Goal: Transaction & Acquisition: Subscribe to service/newsletter

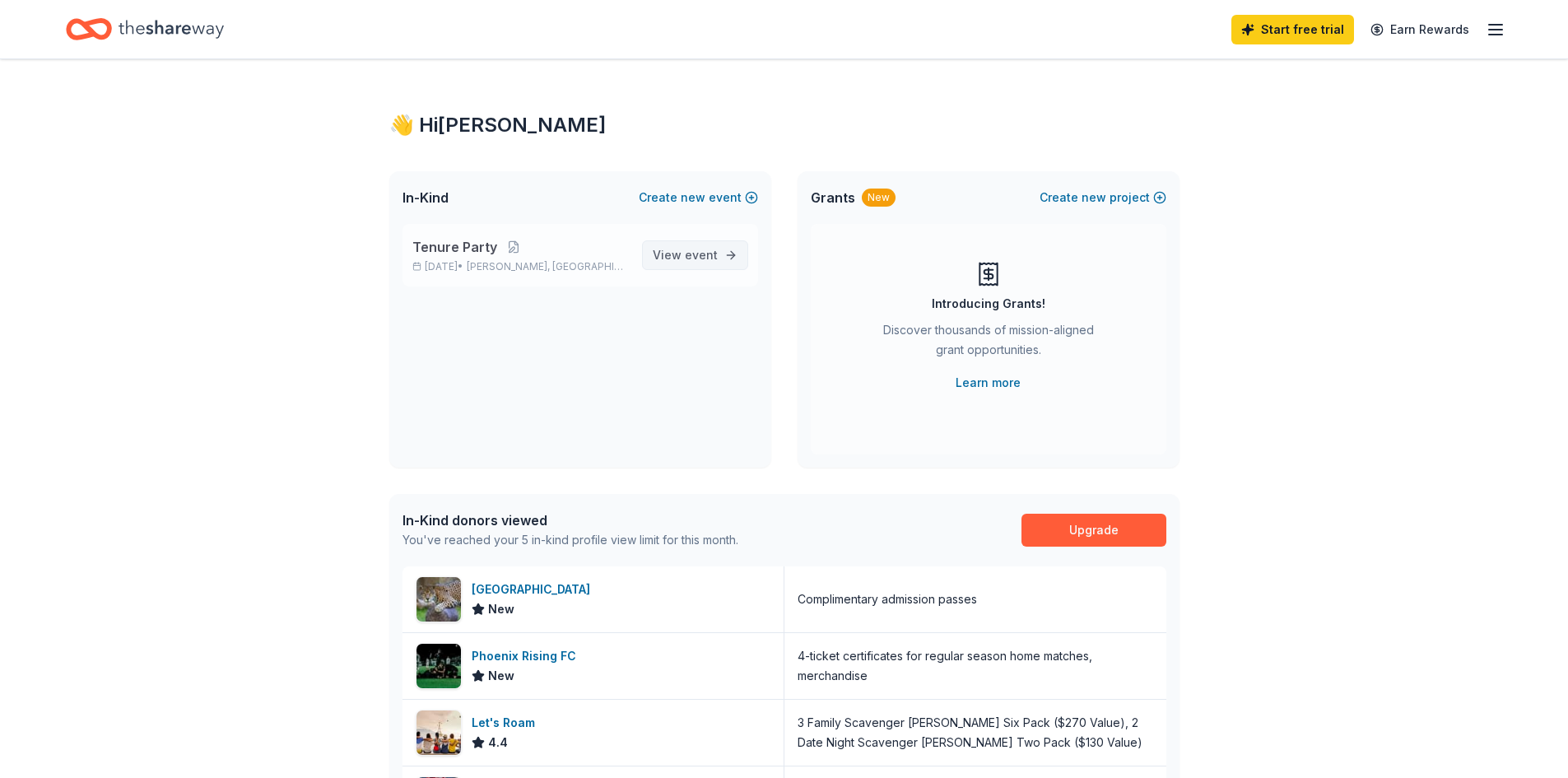
click at [710, 246] on span "View event" at bounding box center [685, 255] width 65 height 20
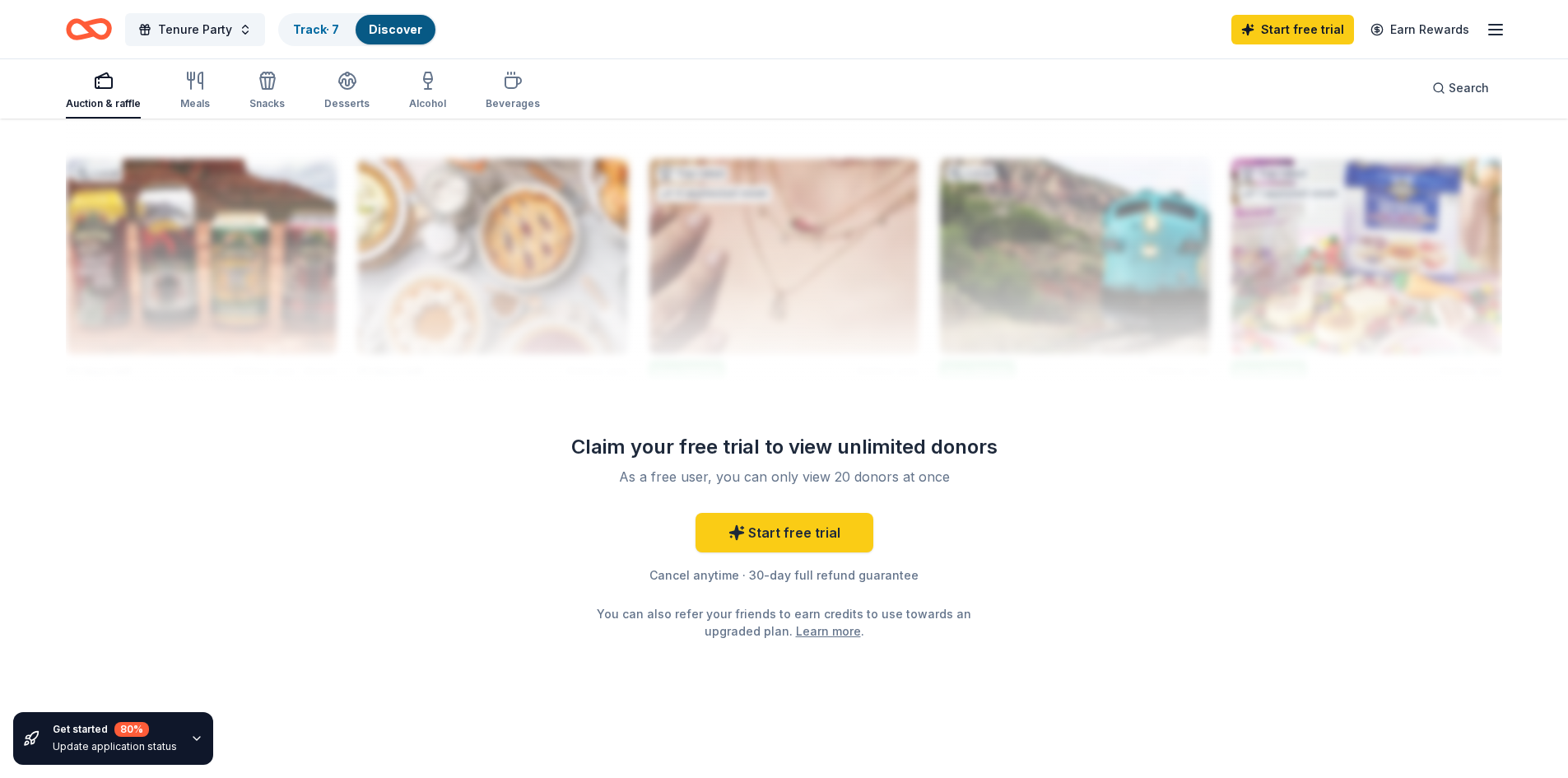
scroll to position [1367, 0]
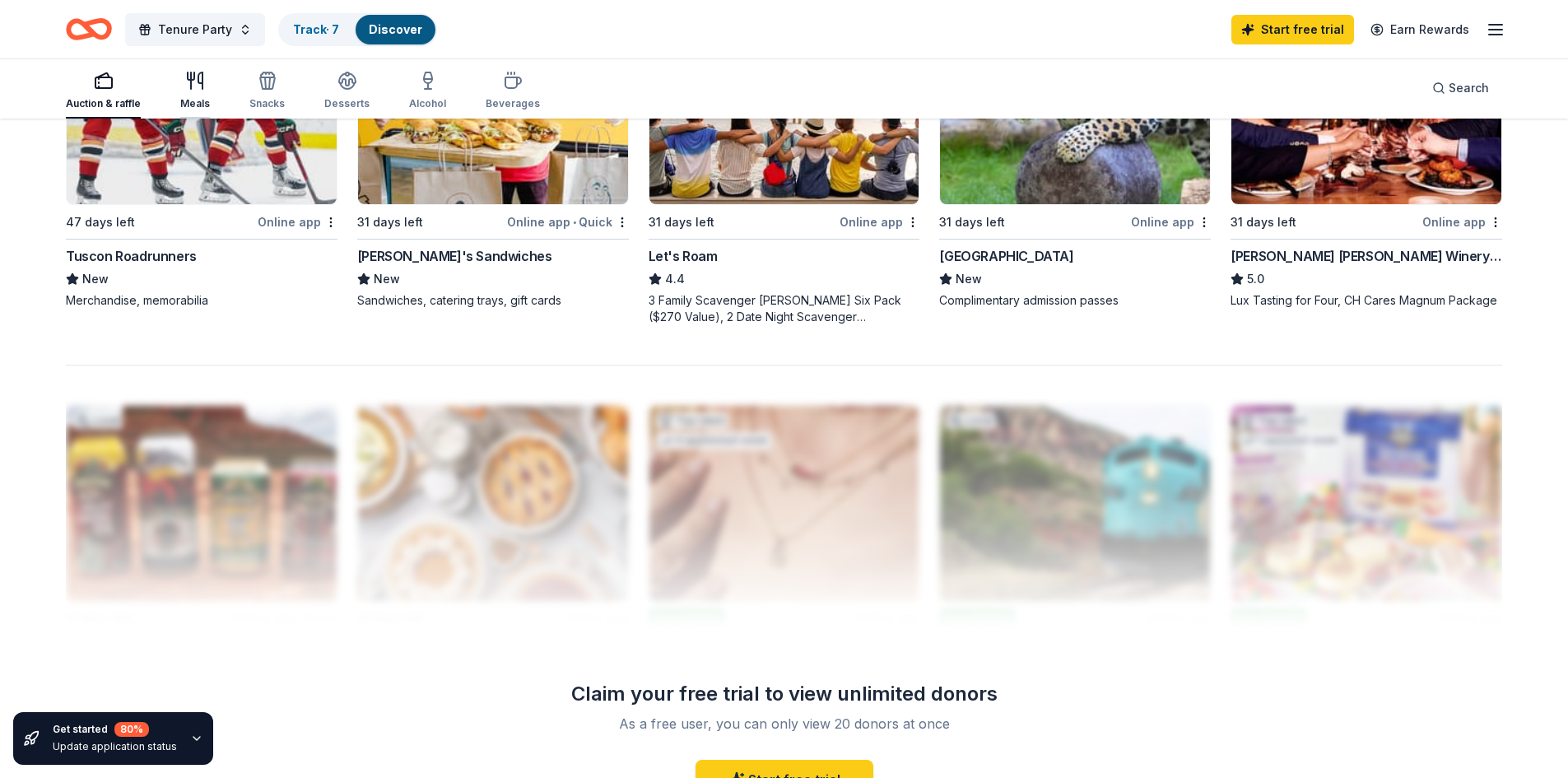
click at [198, 97] on div "Meals" at bounding box center [195, 104] width 30 height 13
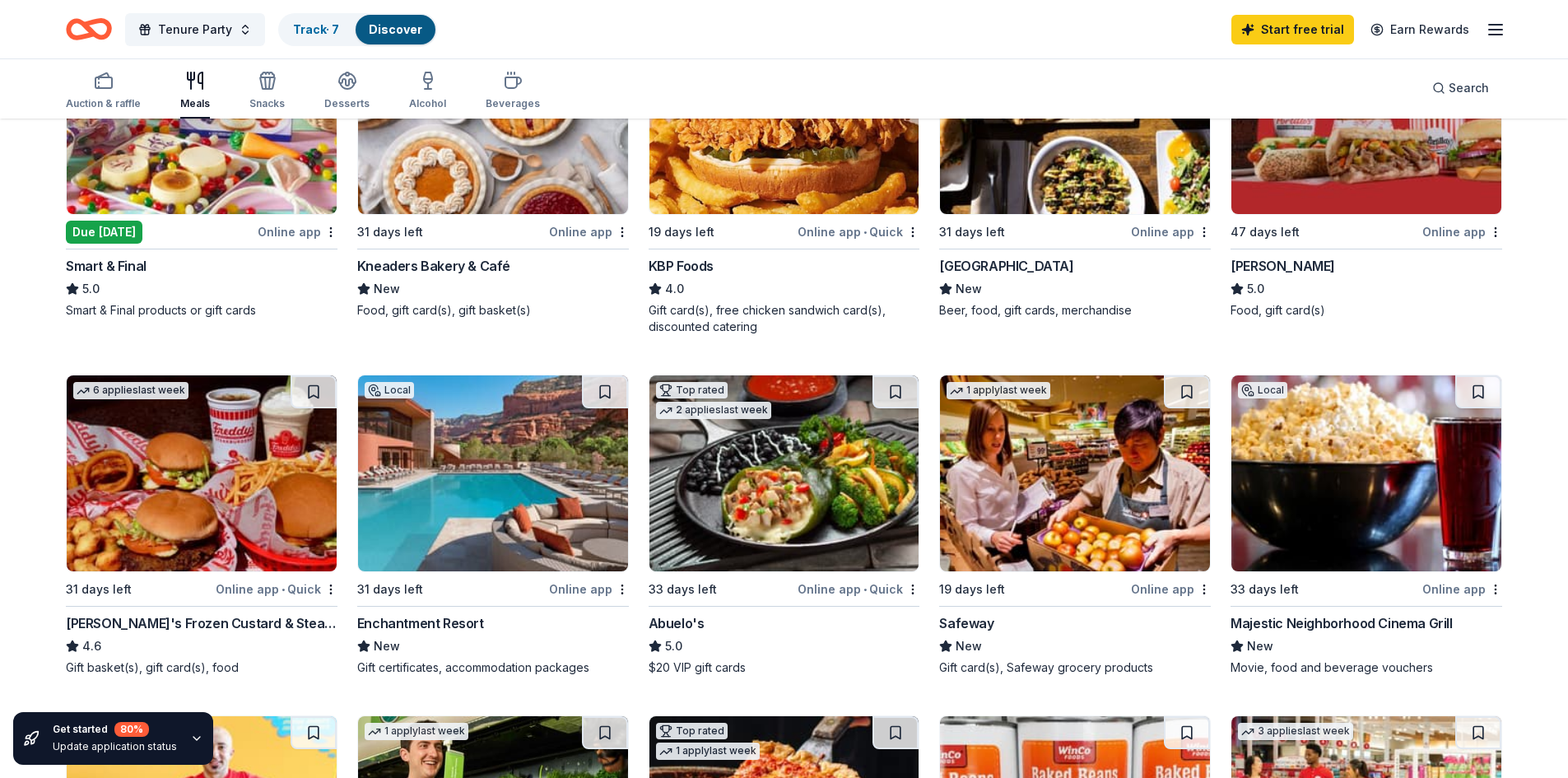
scroll to position [329, 0]
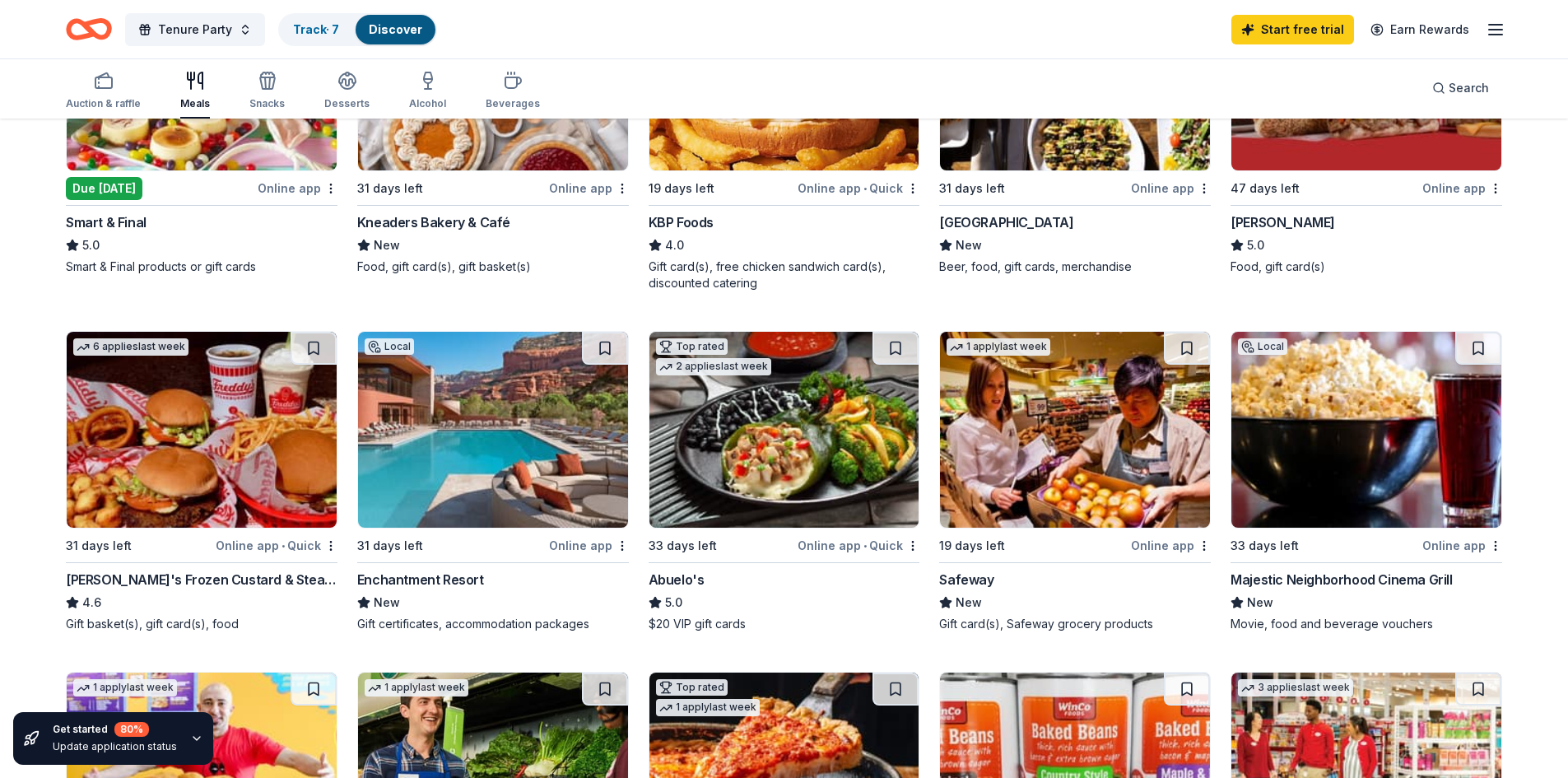
click at [604, 545] on div "Online app" at bounding box center [589, 545] width 80 height 21
click at [252, 81] on div "button" at bounding box center [267, 81] width 35 height 20
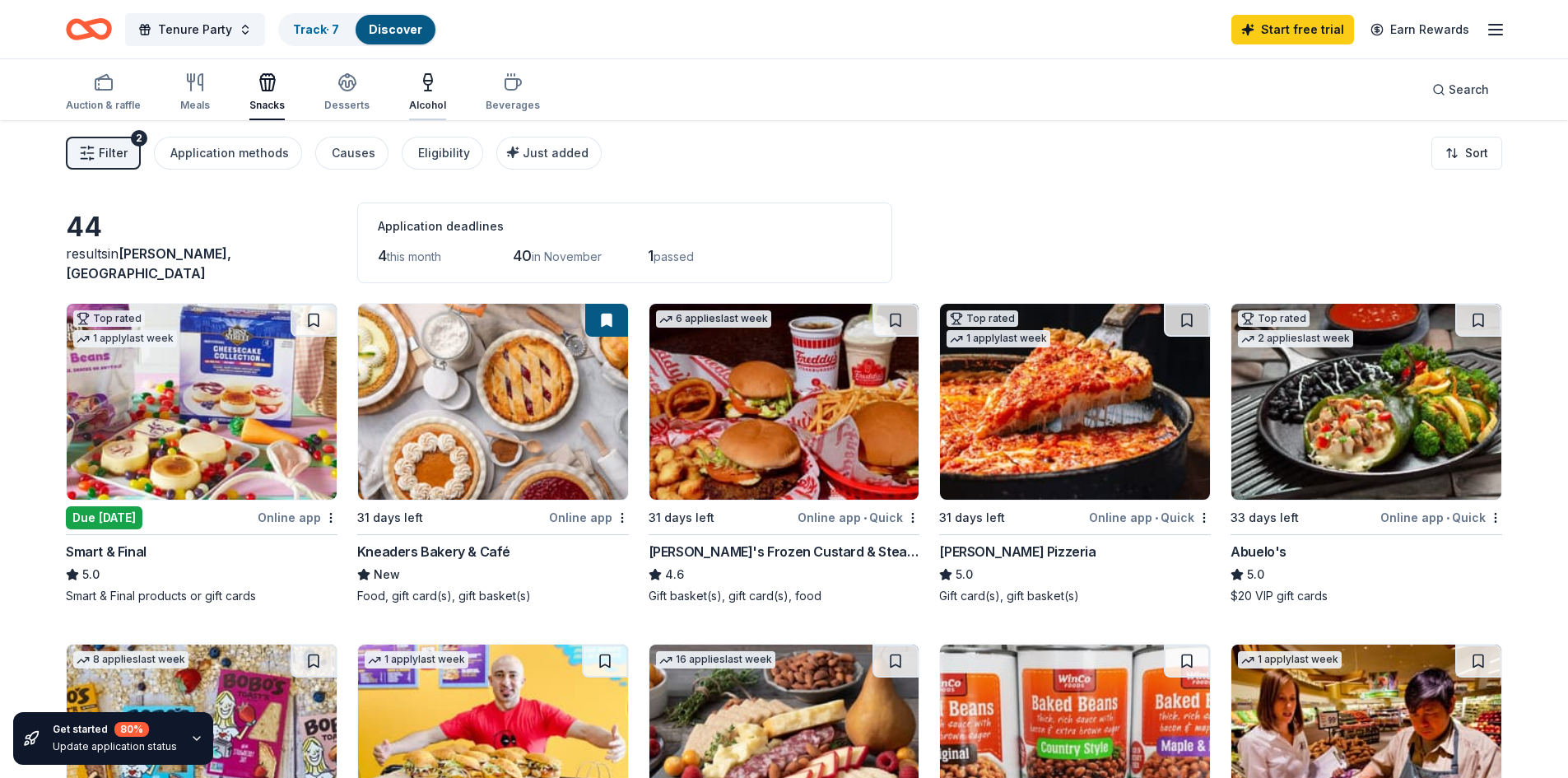
click at [424, 87] on icon "button" at bounding box center [428, 82] width 20 height 20
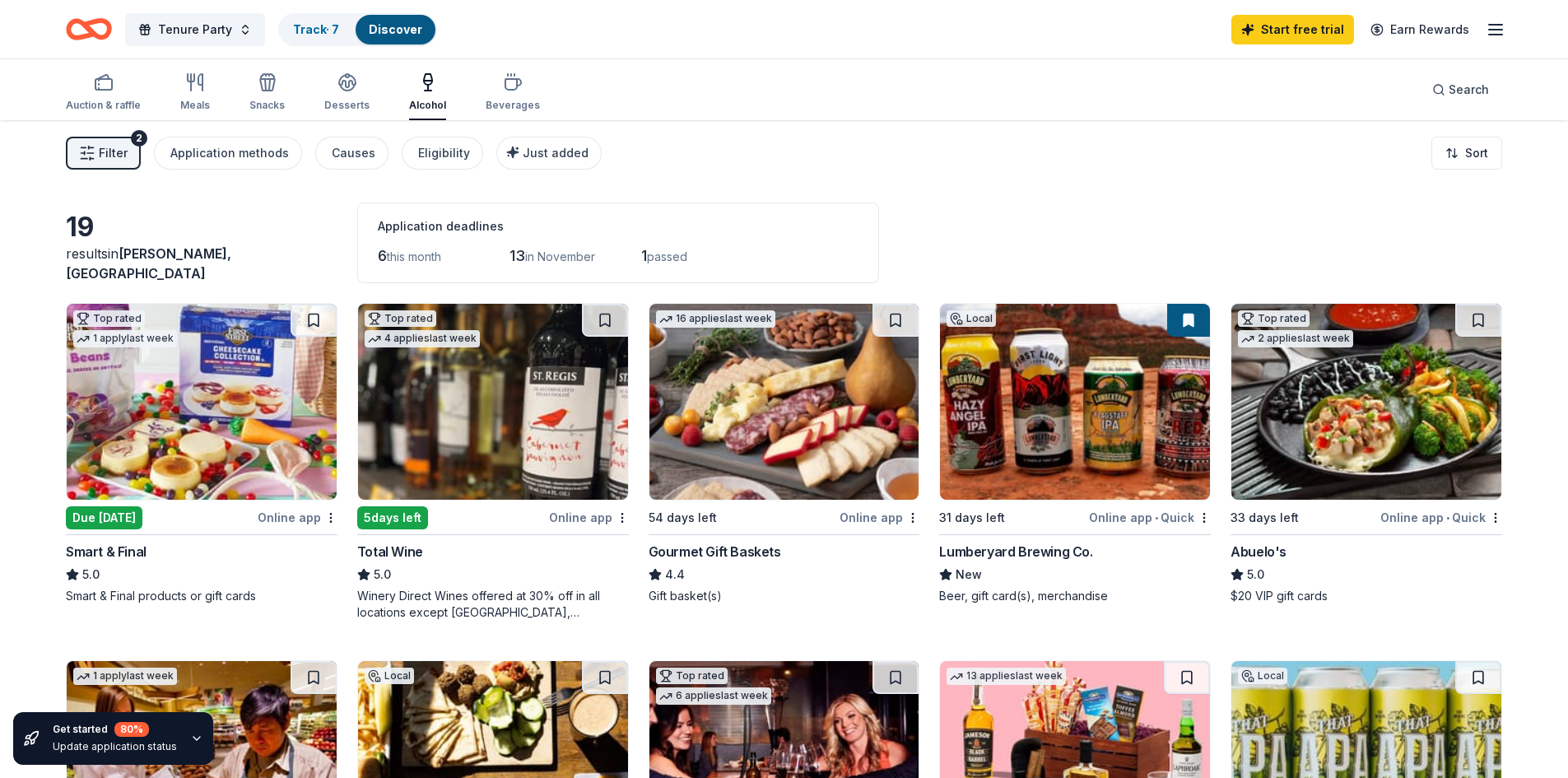
click at [876, 516] on div "Online app" at bounding box center [880, 517] width 80 height 21
click at [511, 103] on div "Beverages" at bounding box center [512, 106] width 54 height 13
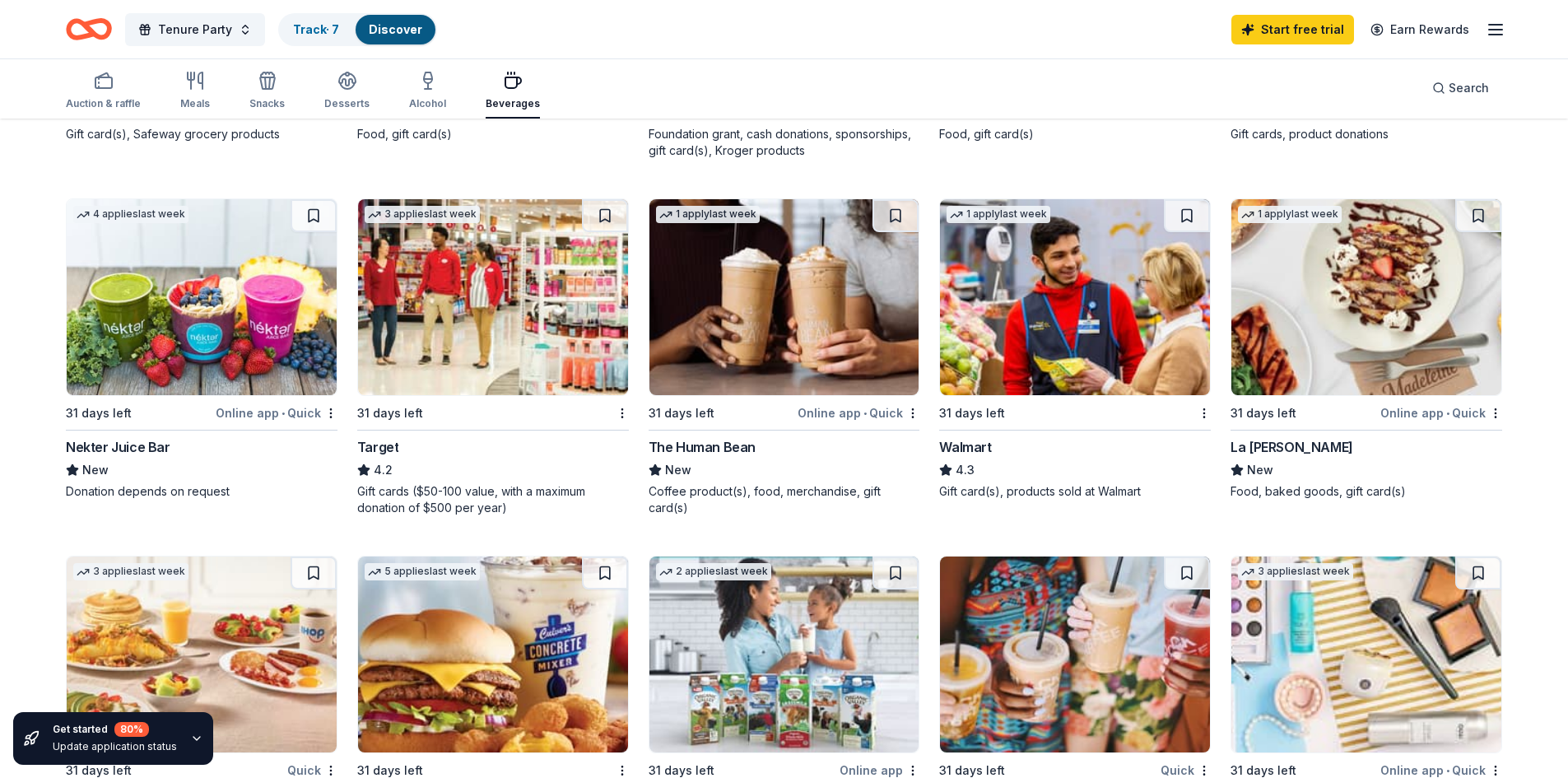
scroll to position [823, 0]
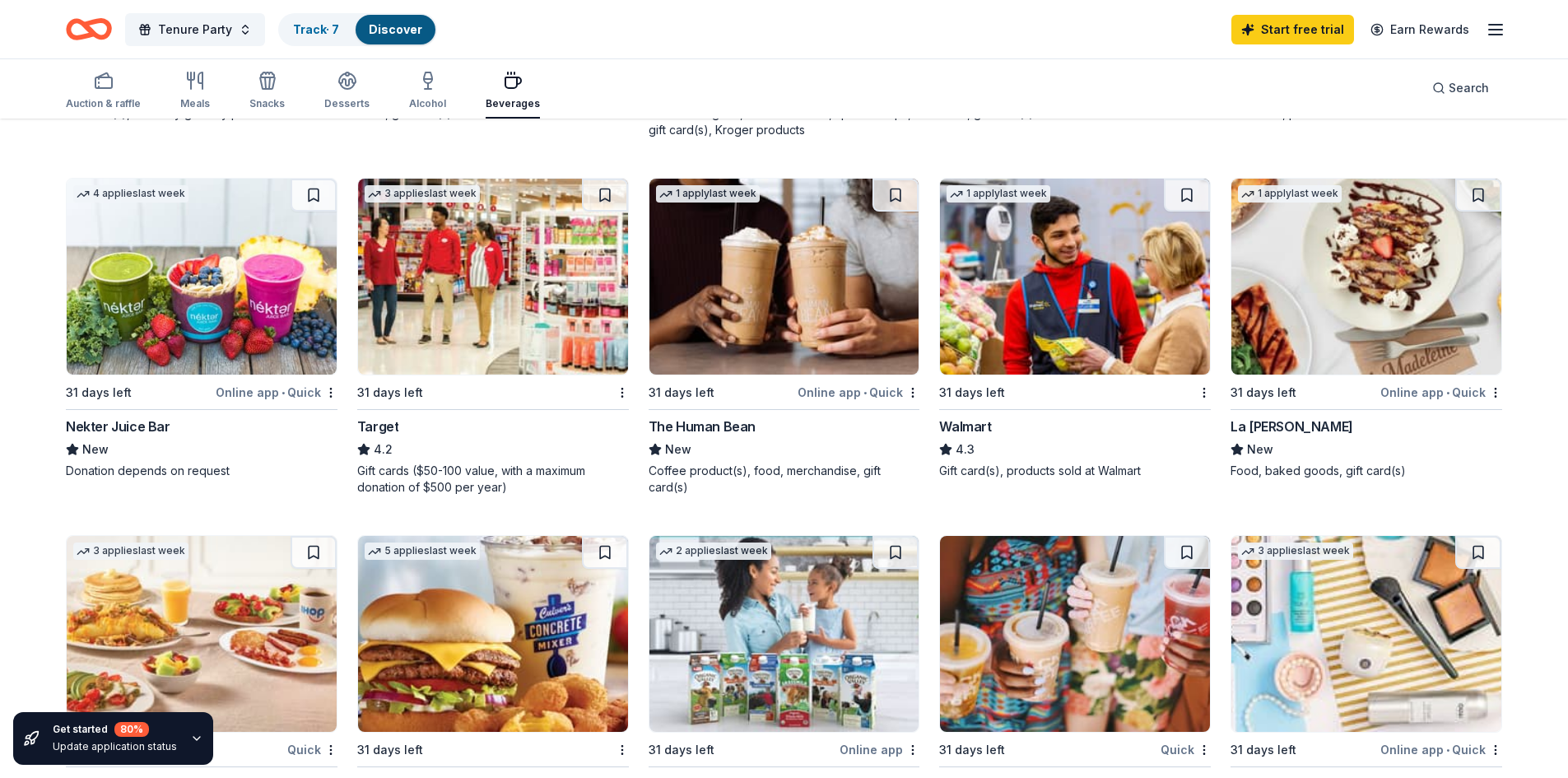
click at [883, 393] on div "Online app • Quick" at bounding box center [858, 391] width 122 height 21
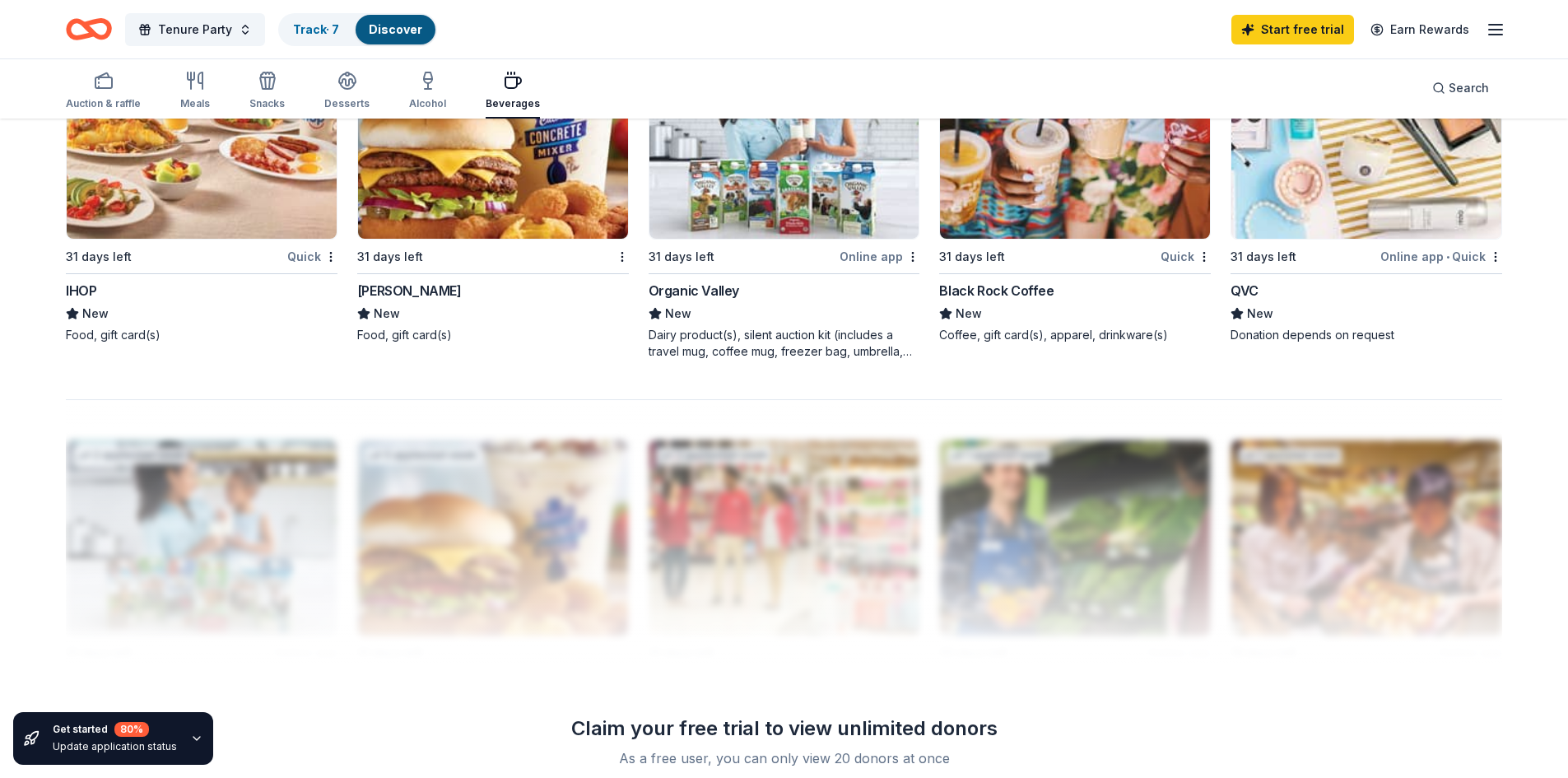
scroll to position [1317, 0]
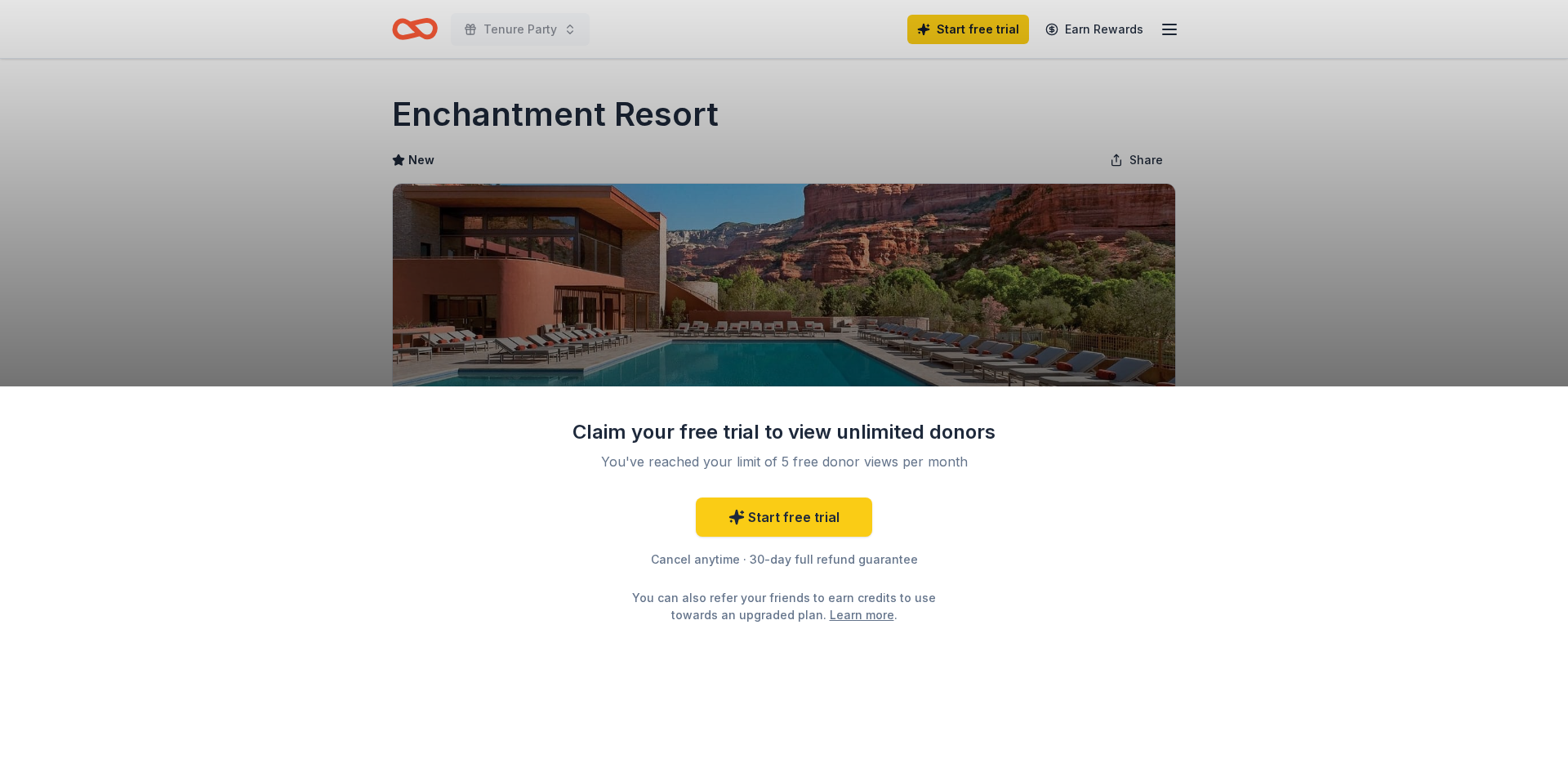
click at [1129, 612] on div "Claim your free trial to view unlimited donors You've reached your limit of 5 f…" at bounding box center [784, 579] width 1568 height 386
click at [1122, 205] on div "Claim your free trial to view unlimited donors You've reached your limit of 5 f…" at bounding box center [784, 386] width 1568 height 772
click at [673, 265] on div "Claim your free trial to view unlimited donors You've reached your limit of 5 f…" at bounding box center [784, 386] width 1568 height 772
click at [808, 518] on link "Start free trial" at bounding box center [784, 517] width 176 height 39
